Goal: Find specific page/section: Find specific page/section

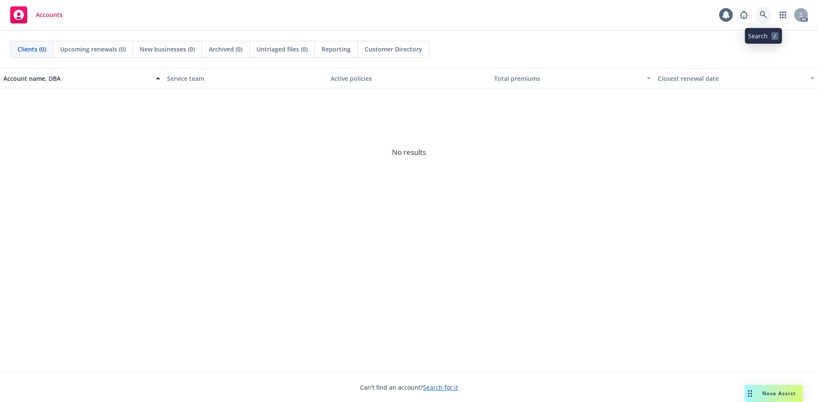
click at [768, 12] on link at bounding box center [763, 14] width 17 height 17
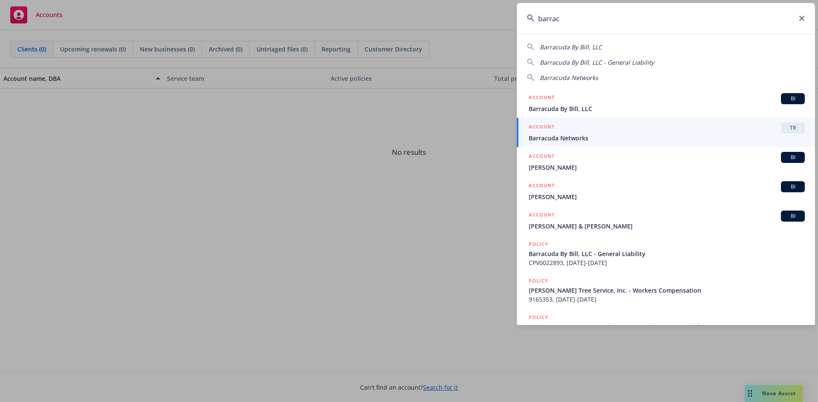
type input "barrac"
click at [798, 17] on input "barrac" at bounding box center [666, 18] width 298 height 31
click at [801, 18] on icon at bounding box center [801, 18] width 5 height 5
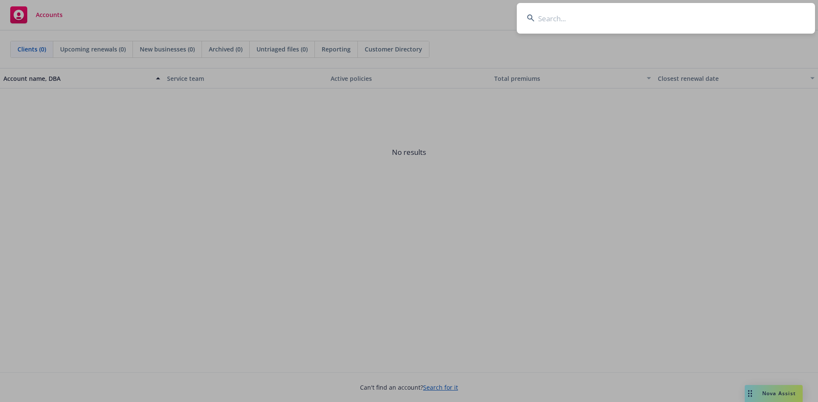
click at [739, 18] on input at bounding box center [666, 18] width 298 height 31
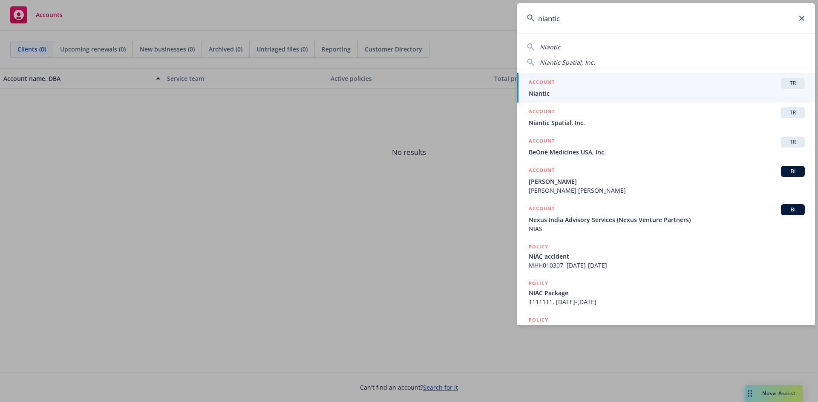
type input "niantic"
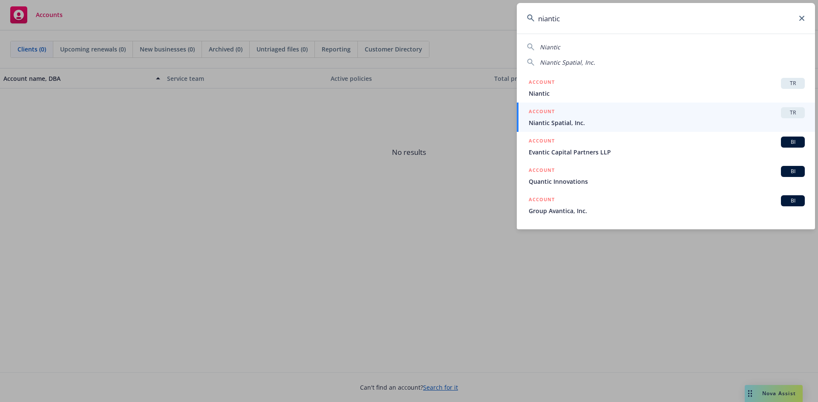
click at [591, 12] on input "niantic" at bounding box center [666, 18] width 298 height 31
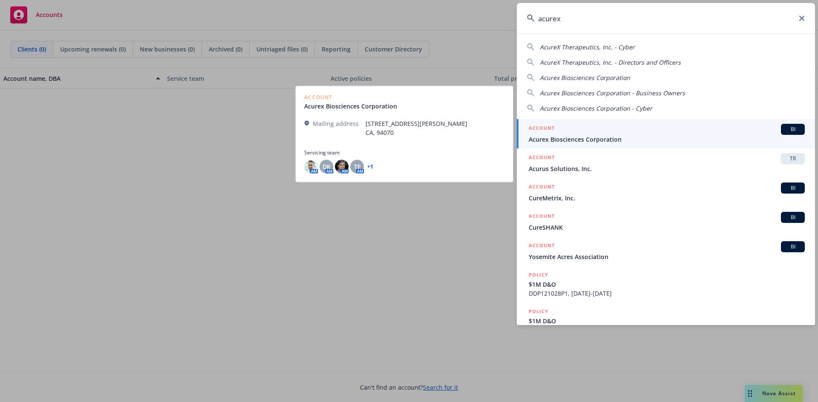
type input "acurex"
click at [623, 138] on span "Acurex Biosciences Corporation" at bounding box center [666, 139] width 276 height 9
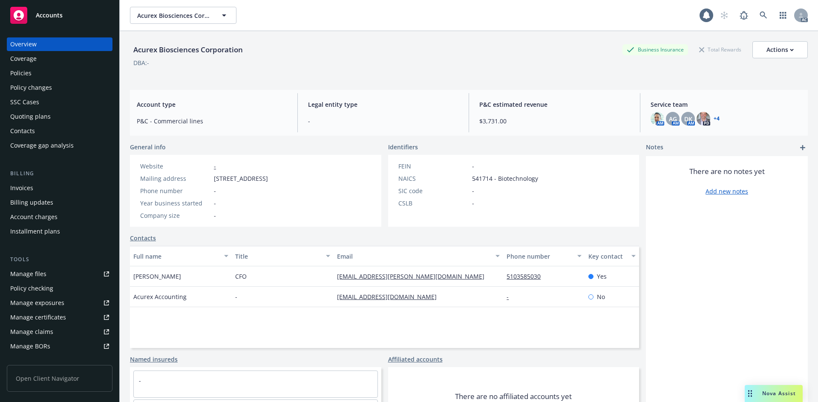
click at [37, 184] on div "Invoices" at bounding box center [59, 188] width 99 height 14
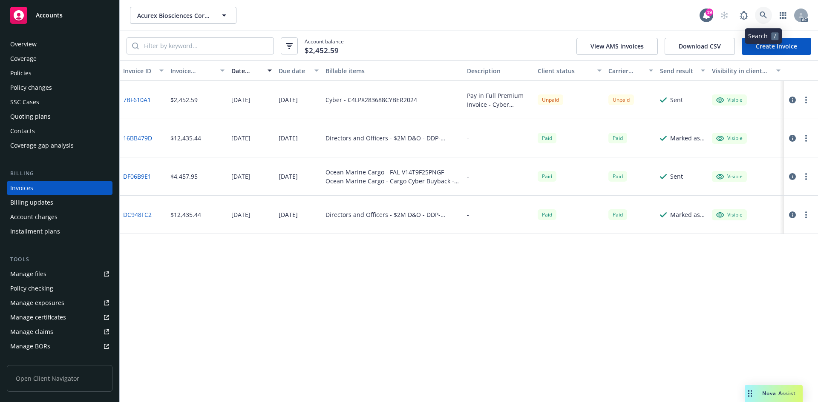
click at [765, 14] on icon at bounding box center [763, 15] width 8 height 8
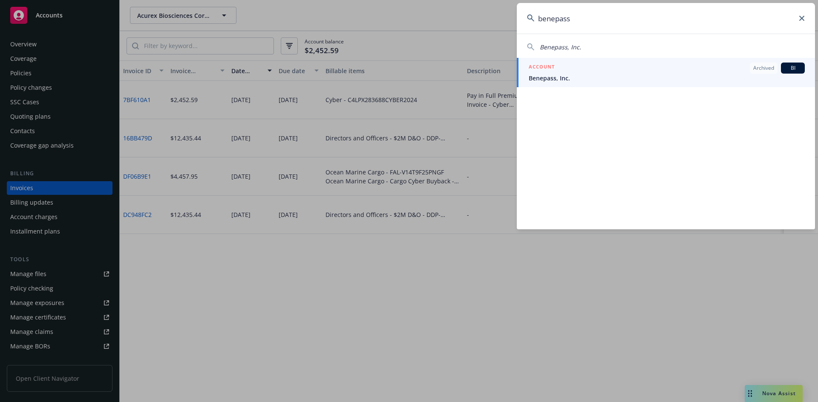
type input "benepass"
click at [577, 25] on input "benepass" at bounding box center [666, 18] width 298 height 31
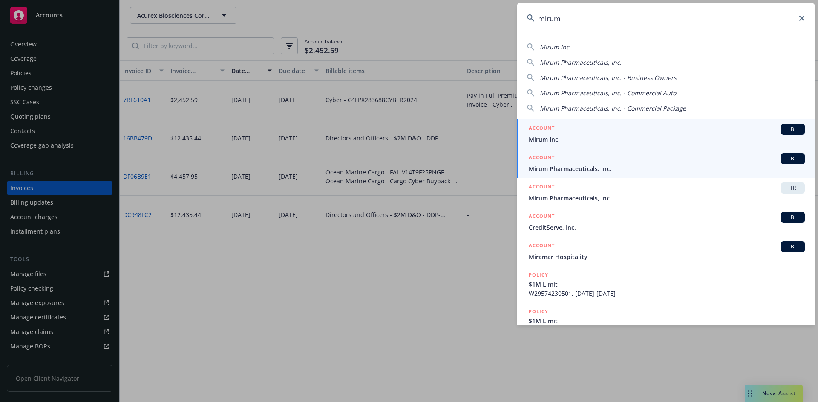
type input "mirum"
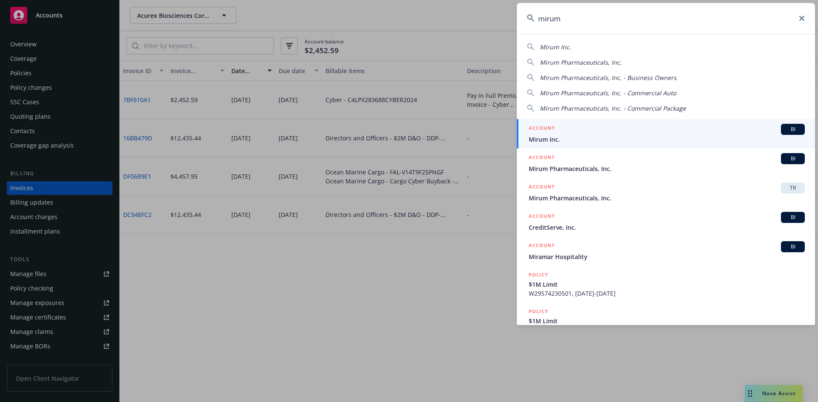
drag, startPoint x: 595, startPoint y: 168, endPoint x: 591, endPoint y: 169, distance: 4.3
click at [595, 168] on span "Mirum Pharmaceuticals, Inc." at bounding box center [666, 168] width 276 height 9
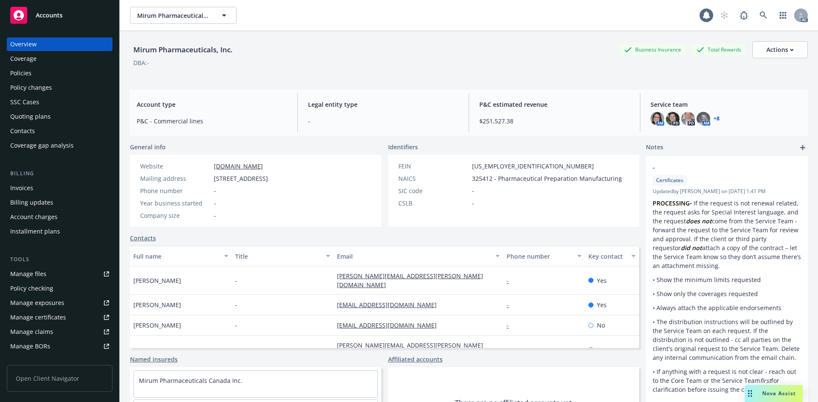
click at [53, 184] on div "Invoices" at bounding box center [59, 188] width 99 height 14
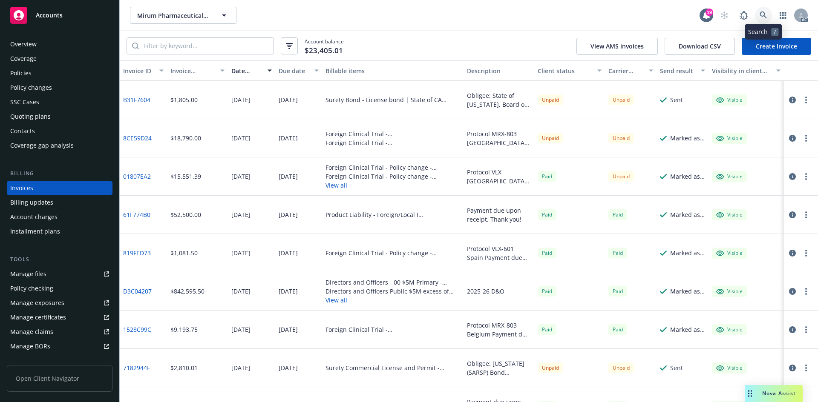
click at [767, 14] on link at bounding box center [763, 15] width 17 height 17
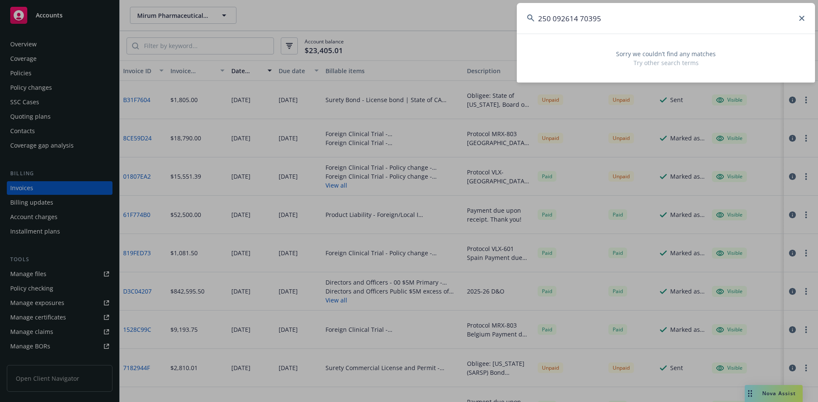
click at [552, 19] on input "250 092614 70395" at bounding box center [666, 18] width 298 height 31
click at [578, 20] on input "250092614 70395" at bounding box center [666, 18] width 298 height 31
click at [599, 17] on input "25009261470395" at bounding box center [666, 18] width 298 height 31
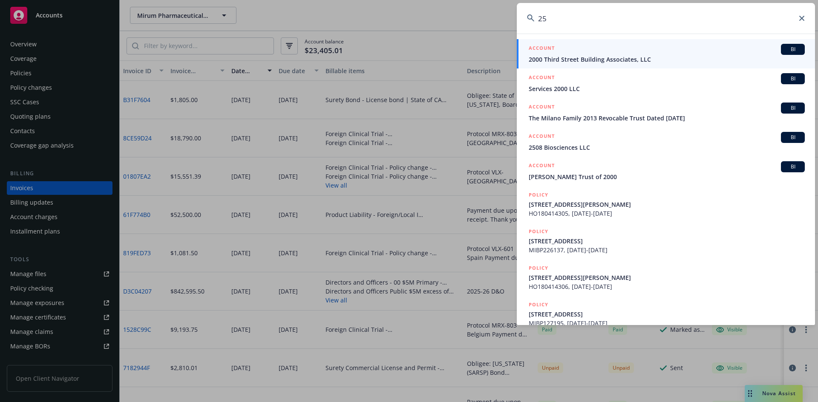
type input "2"
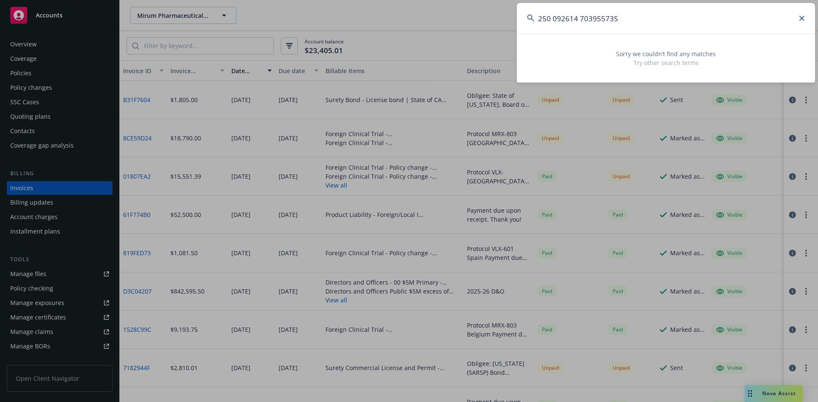
type input "250 092614 7039557352"
drag, startPoint x: 623, startPoint y: 21, endPoint x: 528, endPoint y: 21, distance: 94.5
click at [528, 21] on div "250 092614 7039557352" at bounding box center [666, 18] width 298 height 31
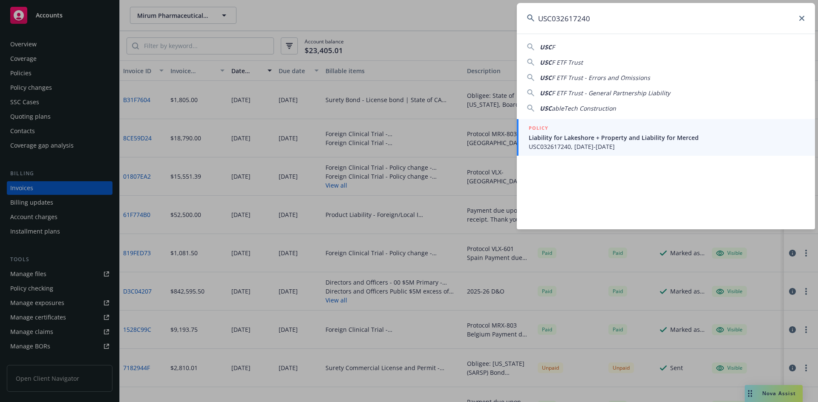
type input "USC032617240"
click at [607, 138] on span "Liability for Lakeshore + Property and Liability for Merced" at bounding box center [666, 137] width 276 height 9
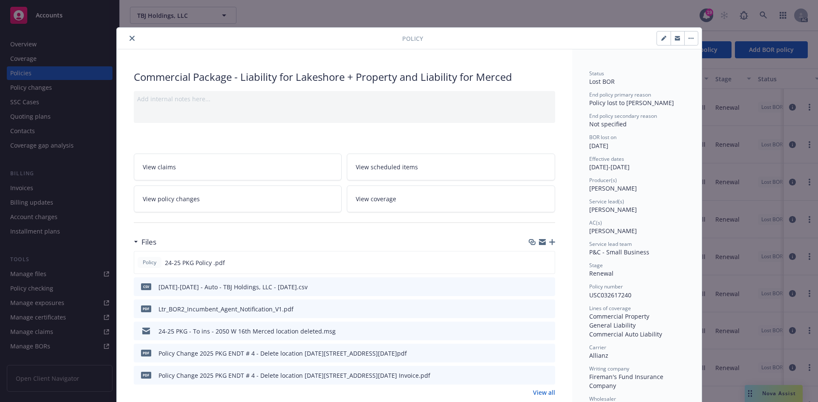
click at [129, 36] on icon "close" at bounding box center [131, 38] width 5 height 5
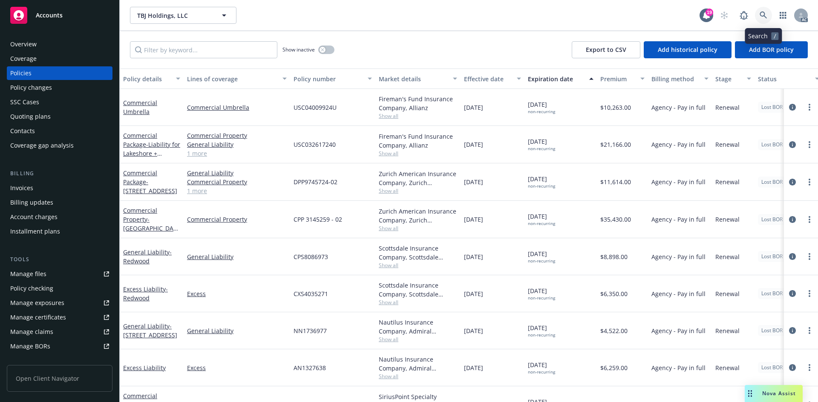
click at [758, 9] on link at bounding box center [763, 15] width 17 height 17
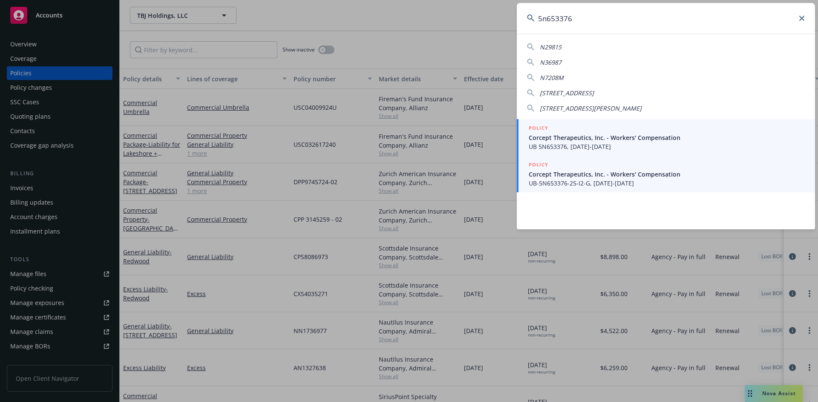
type input "5n653376"
click at [621, 174] on span "Corcept Therapeutics, Inc. - Workers' Compensation" at bounding box center [666, 174] width 276 height 9
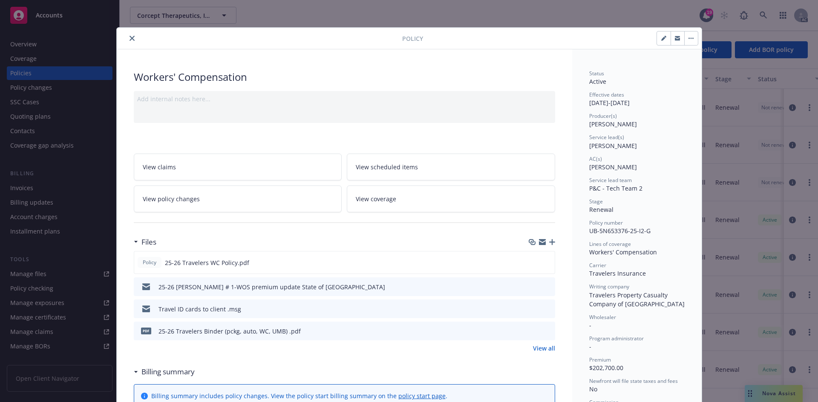
click at [121, 40] on div at bounding box center [261, 38] width 282 height 10
click at [127, 38] on button "close" at bounding box center [132, 38] width 10 height 10
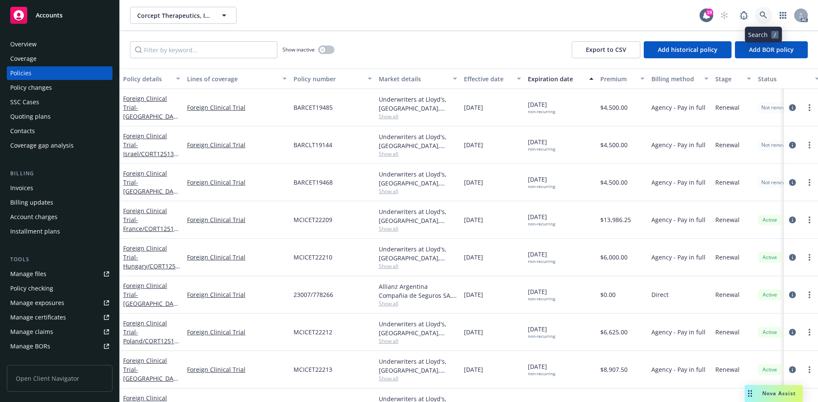
click at [765, 16] on icon at bounding box center [763, 15] width 8 height 8
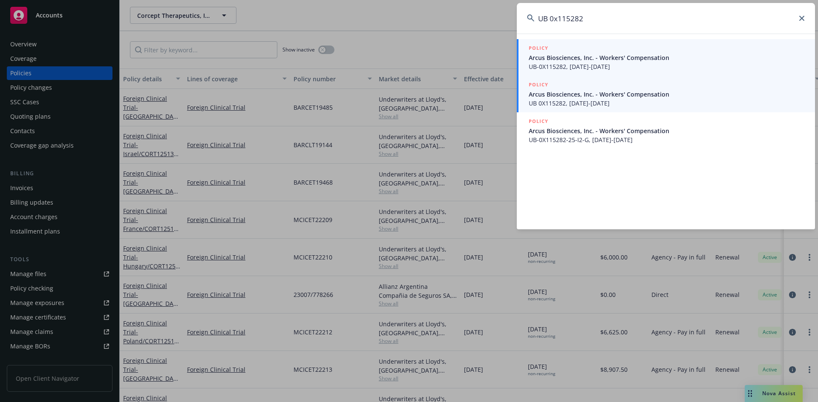
type input "UB 0x115282"
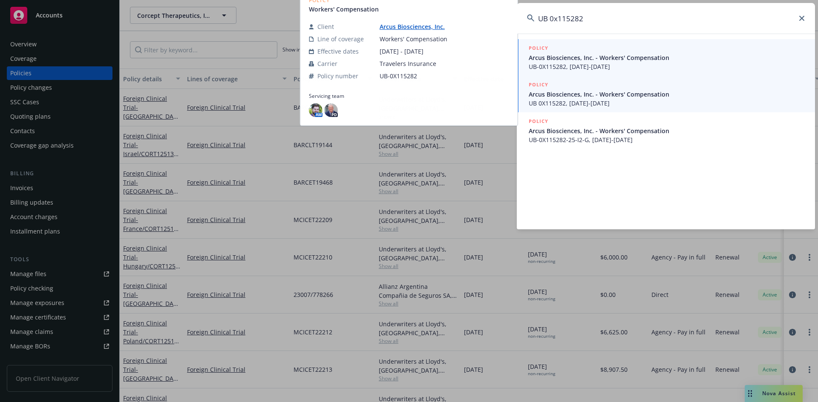
click at [650, 96] on span "Arcus Biosciences, Inc. - Workers' Compensation" at bounding box center [666, 94] width 276 height 9
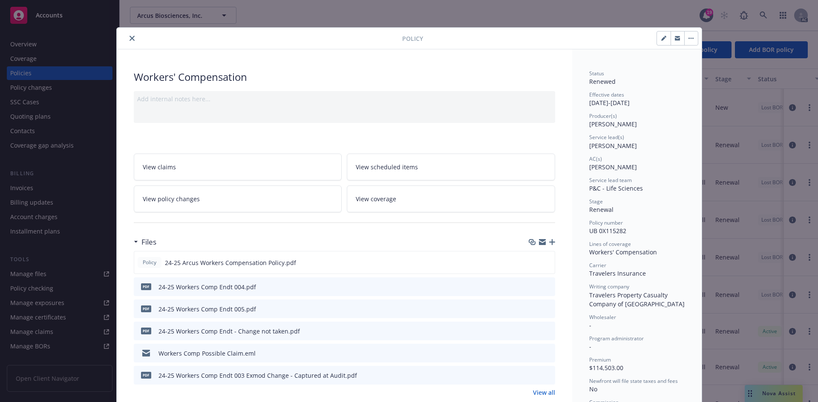
click at [135, 38] on div at bounding box center [261, 38] width 282 height 10
click at [129, 36] on icon "close" at bounding box center [131, 38] width 5 height 5
click at [129, 38] on icon "close" at bounding box center [131, 38] width 5 height 5
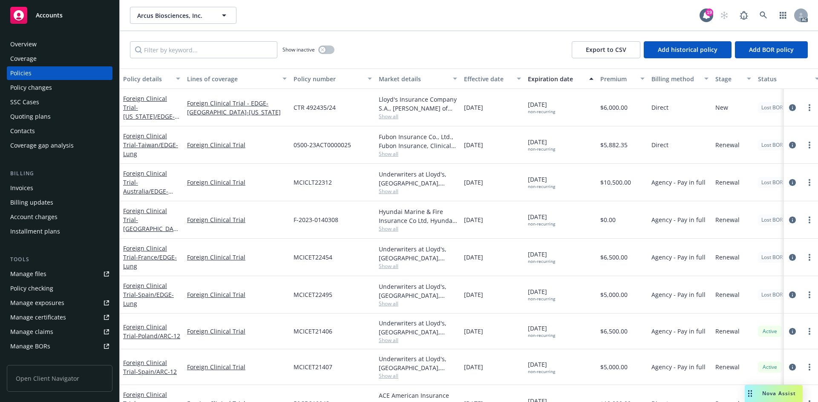
click at [133, 39] on div "Show inactive Export to CSV Add historical policy Add BOR policy" at bounding box center [469, 49] width 698 height 37
click at [762, 17] on icon at bounding box center [763, 15] width 8 height 8
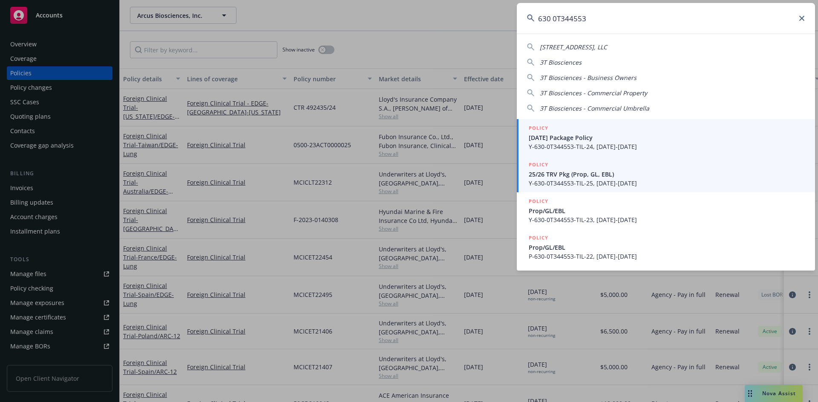
type input "630 0T344553"
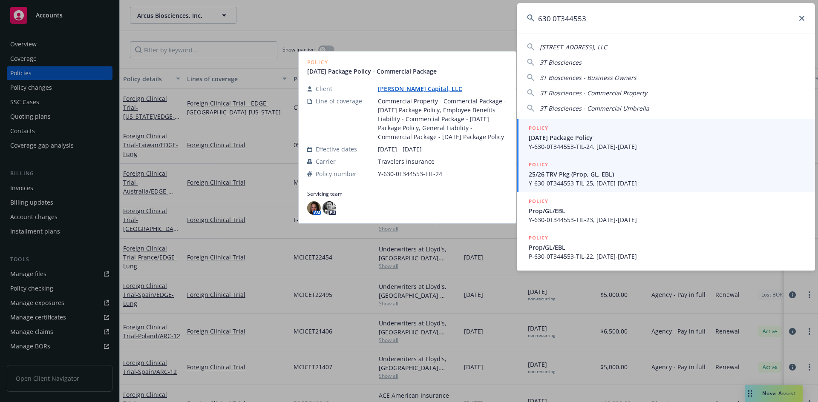
click at [632, 165] on div "POLICY" at bounding box center [666, 165] width 276 height 9
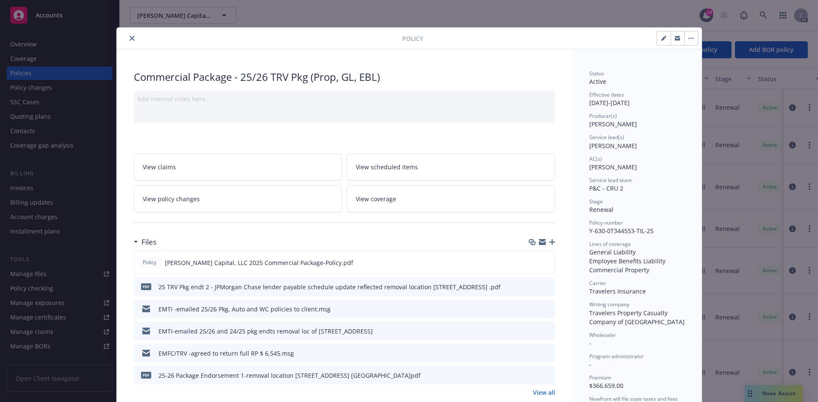
click at [129, 41] on button "close" at bounding box center [132, 38] width 10 height 10
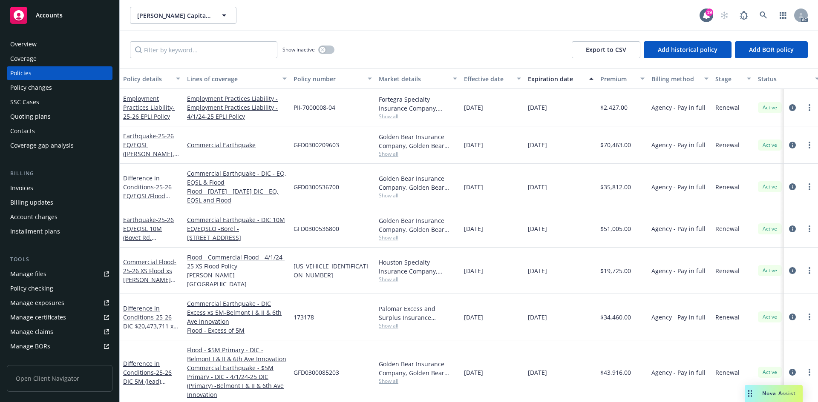
click at [773, 11] on div "AC" at bounding box center [761, 15] width 92 height 17
click at [769, 13] on link at bounding box center [763, 15] width 17 height 17
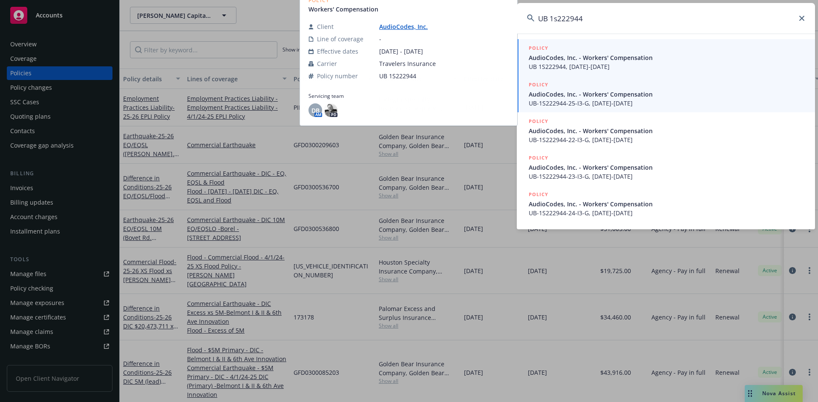
type input "UB 1s222944"
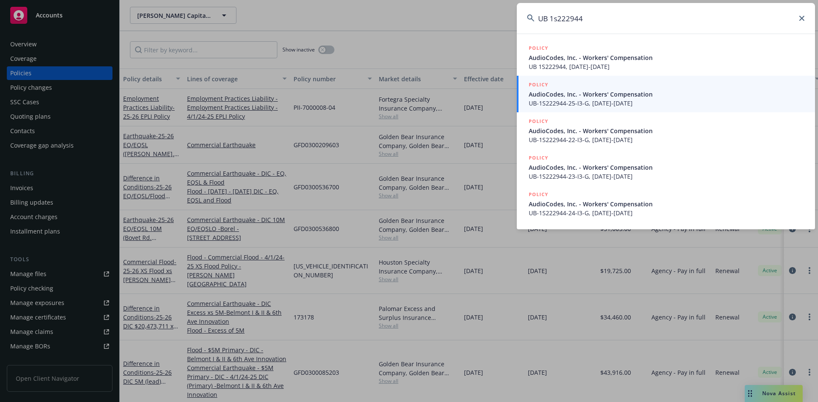
click at [634, 98] on span "AudioCodes, Inc. - Workers' Compensation" at bounding box center [666, 94] width 276 height 9
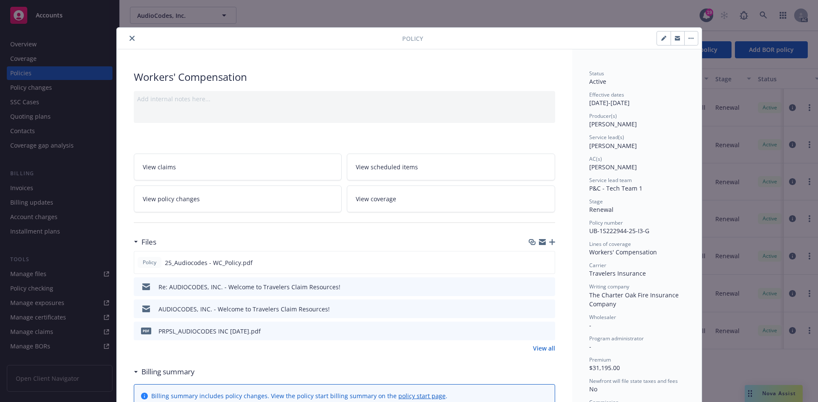
click at [133, 36] on button "close" at bounding box center [132, 38] width 10 height 10
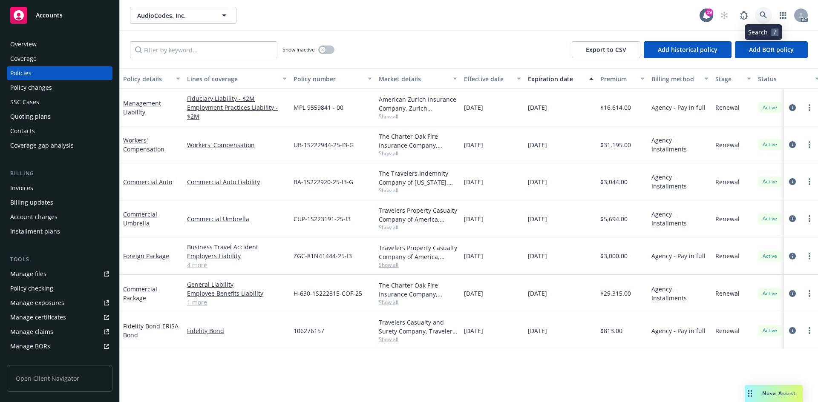
click at [758, 9] on link at bounding box center [763, 15] width 17 height 17
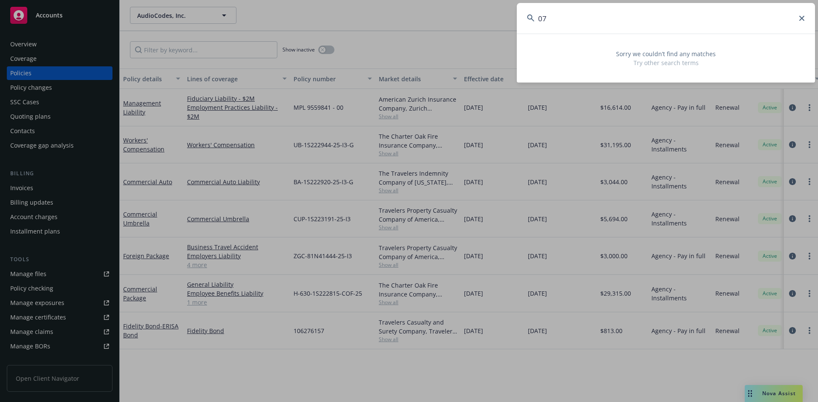
type input "0"
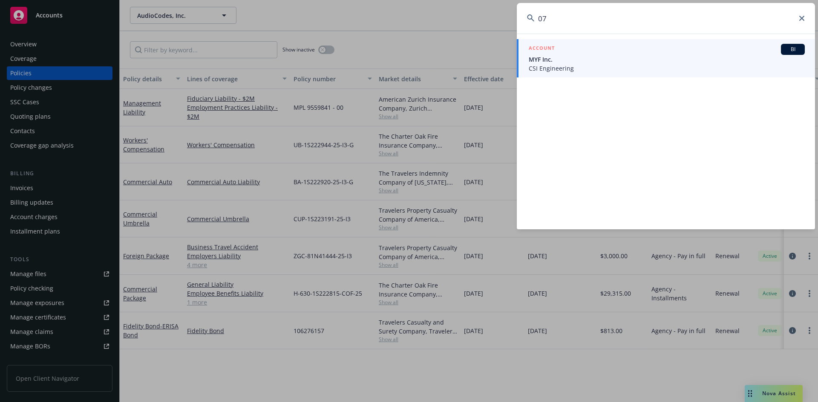
type input "0"
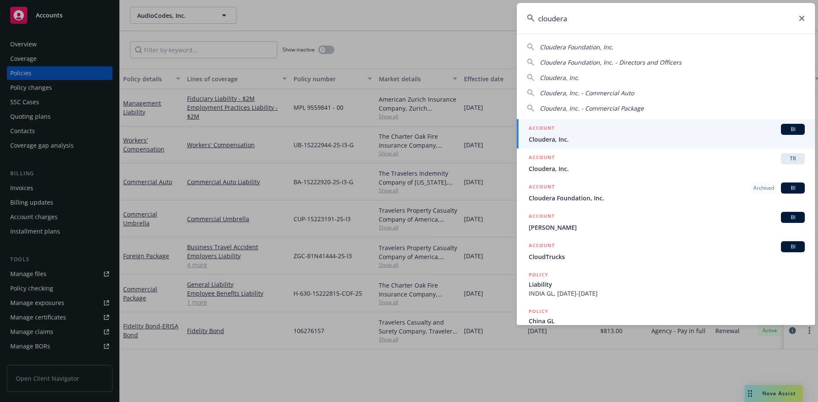
type input "cloudera"
click at [717, 22] on input "cloudera" at bounding box center [666, 18] width 298 height 31
paste input "7183-55-21"
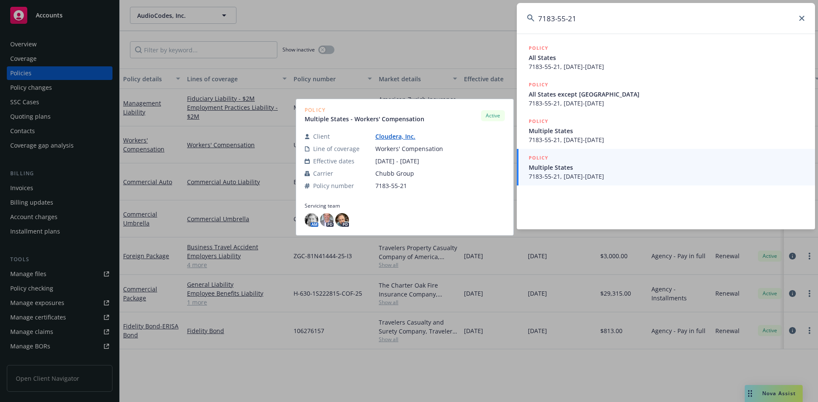
type input "7183-55-21"
click at [627, 162] on div "POLICY" at bounding box center [666, 158] width 276 height 9
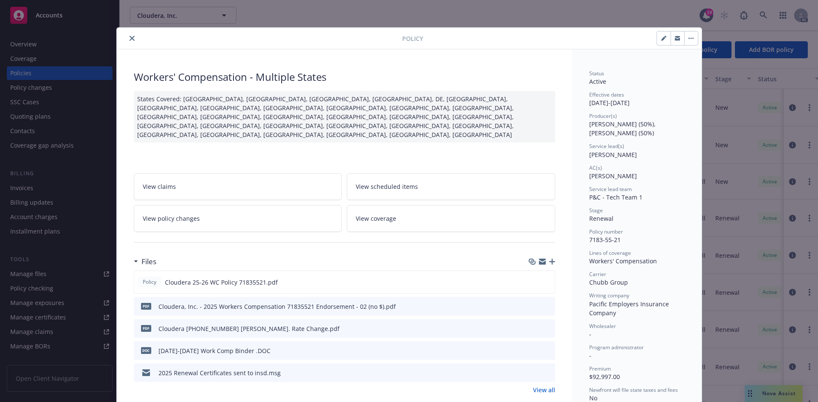
click at [124, 34] on div at bounding box center [261, 38] width 282 height 10
click at [128, 35] on button "close" at bounding box center [132, 38] width 10 height 10
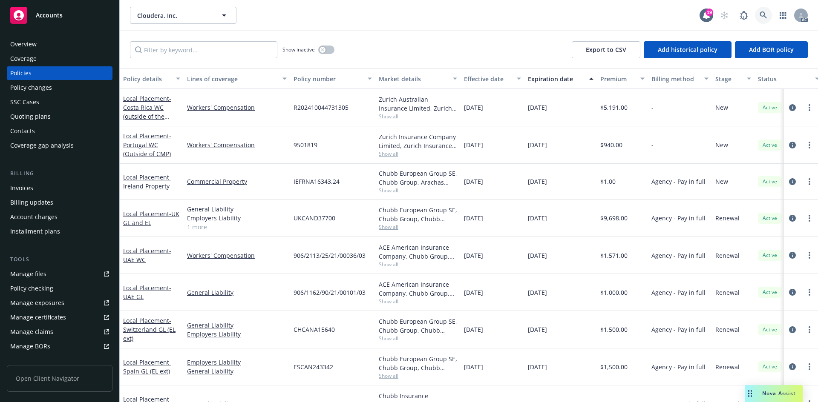
click at [771, 13] on link at bounding box center [763, 15] width 17 height 17
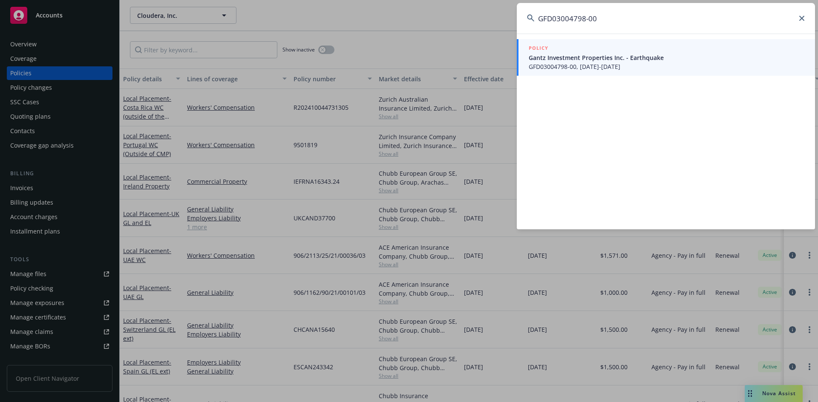
type input "GFD03004798-00"
click at [666, 60] on span "Gantz Investment Properties Inc. - Earthquake" at bounding box center [666, 57] width 276 height 9
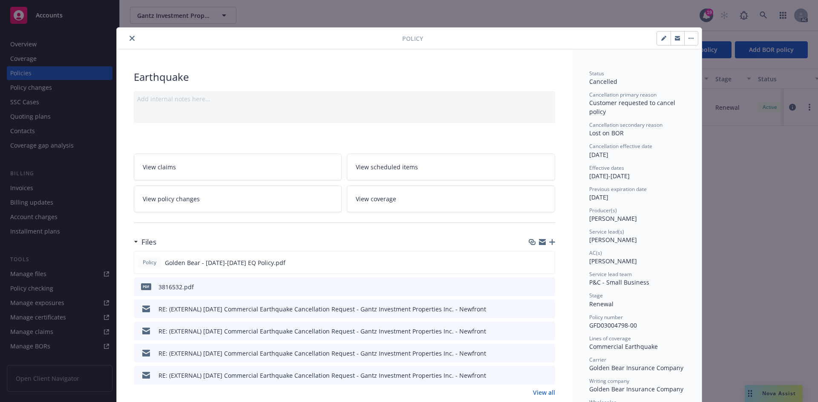
click at [127, 39] on button "close" at bounding box center [132, 38] width 10 height 10
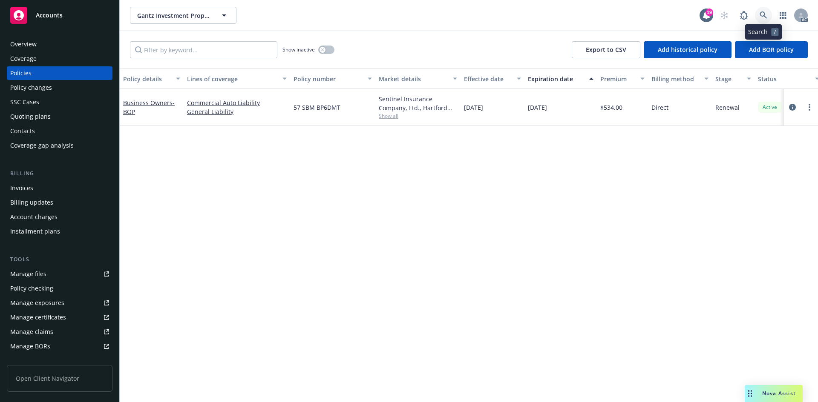
click at [767, 15] on link at bounding box center [763, 15] width 17 height 17
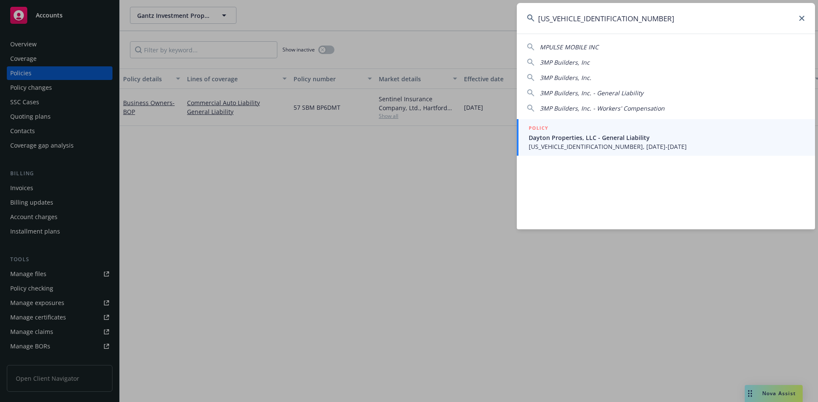
type input "[US_VEHICLE_IDENTIFICATION_NUMBER]"
click at [629, 141] on span "Dayton Properties, LLC - General Liability" at bounding box center [666, 137] width 276 height 9
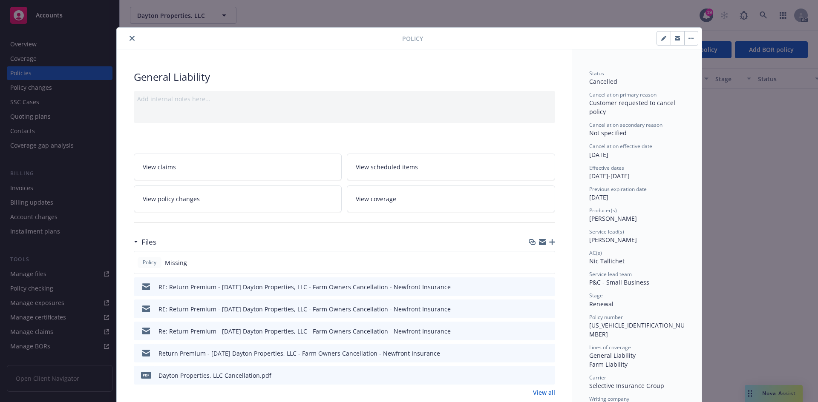
click at [122, 40] on div at bounding box center [261, 38] width 282 height 10
click at [129, 38] on icon "close" at bounding box center [131, 38] width 5 height 5
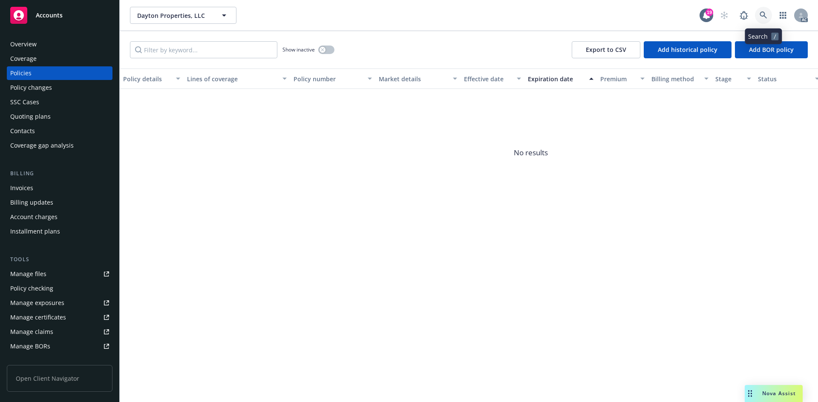
click at [763, 19] on icon at bounding box center [763, 15] width 8 height 8
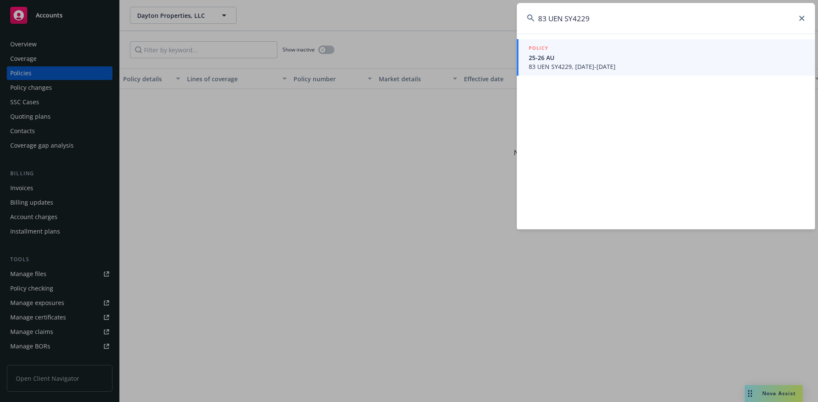
type input "83 UEN SY4229"
click at [673, 52] on div "POLICY" at bounding box center [666, 48] width 276 height 9
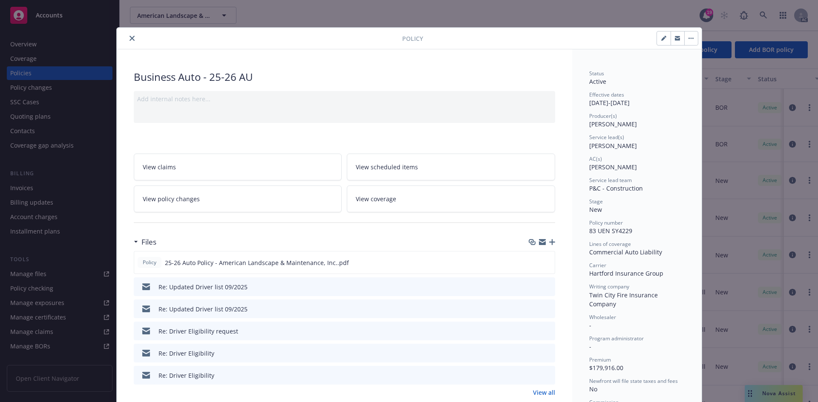
click at [128, 32] on div "Policy" at bounding box center [409, 39] width 585 height 22
click at [131, 36] on icon "close" at bounding box center [131, 38] width 5 height 5
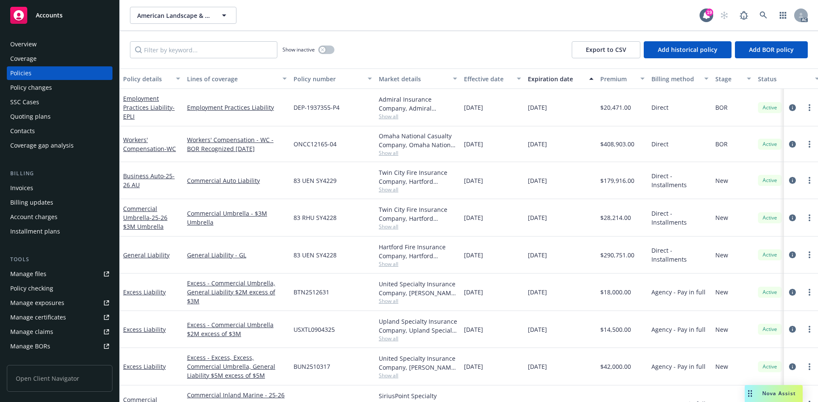
click at [772, 13] on div "AC" at bounding box center [761, 15] width 92 height 17
click at [766, 12] on icon at bounding box center [763, 15] width 8 height 8
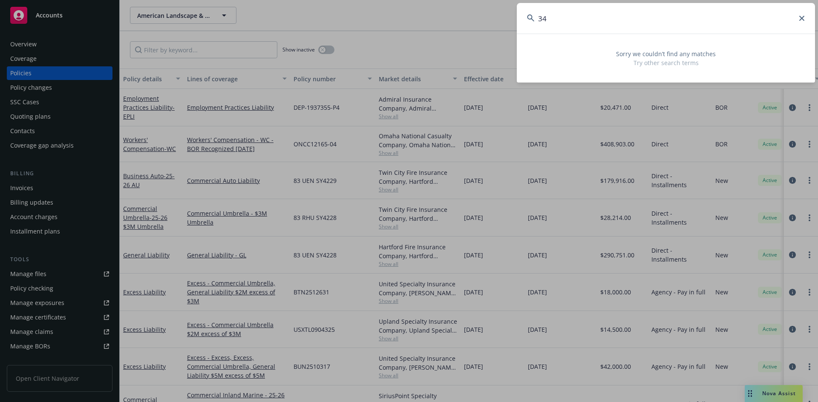
type input "3"
drag, startPoint x: 593, startPoint y: 23, endPoint x: 465, endPoint y: 24, distance: 127.3
click at [465, 24] on div "344FE31E-5616 Sorry we couldn’t find any matches Try other search terms" at bounding box center [409, 201] width 818 height 402
type input "344FE31E-5616"
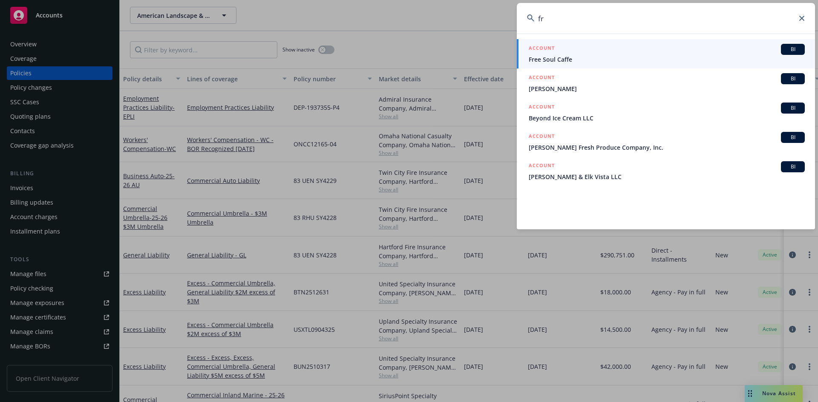
type input "f"
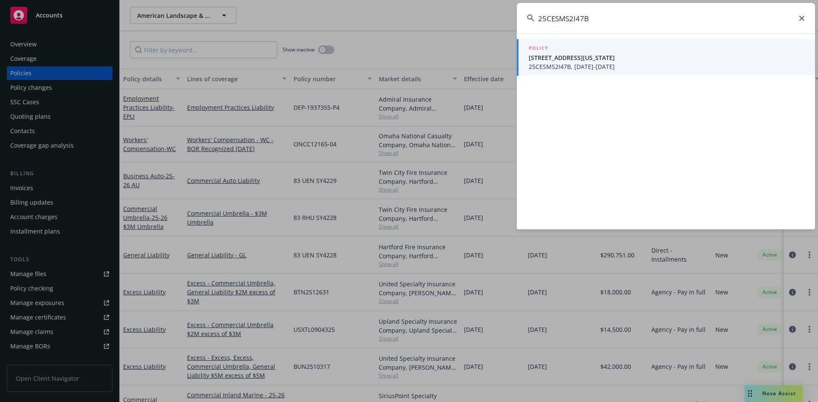
type input "25CESMS2I47B"
click at [604, 55] on span "[STREET_ADDRESS][US_STATE]" at bounding box center [666, 57] width 276 height 9
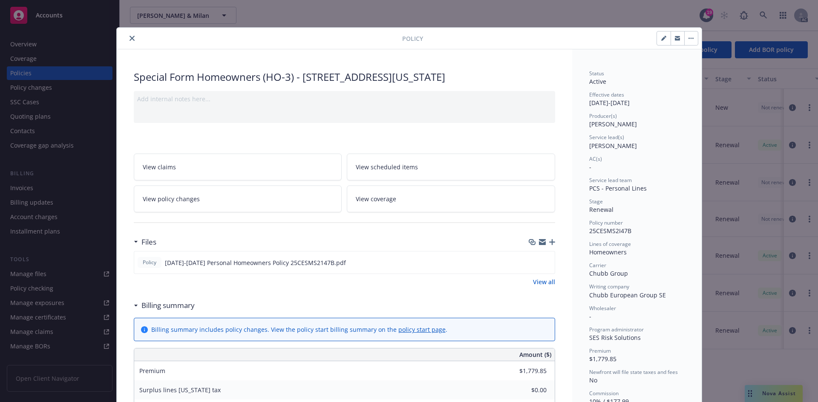
click at [129, 37] on icon "close" at bounding box center [131, 38] width 5 height 5
